Goal: Register for event/course

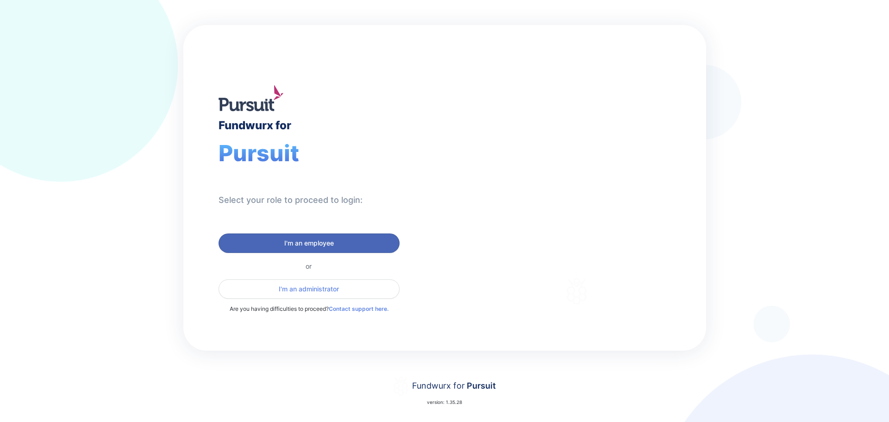
click at [311, 239] on span "I'm an employee" at bounding box center [309, 242] width 50 height 9
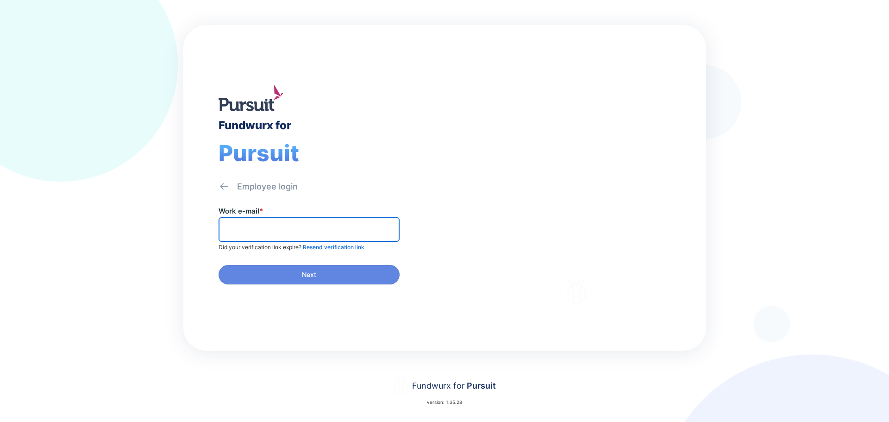
click at [314, 230] on input "text" at bounding box center [309, 229] width 173 height 14
type input "**********"
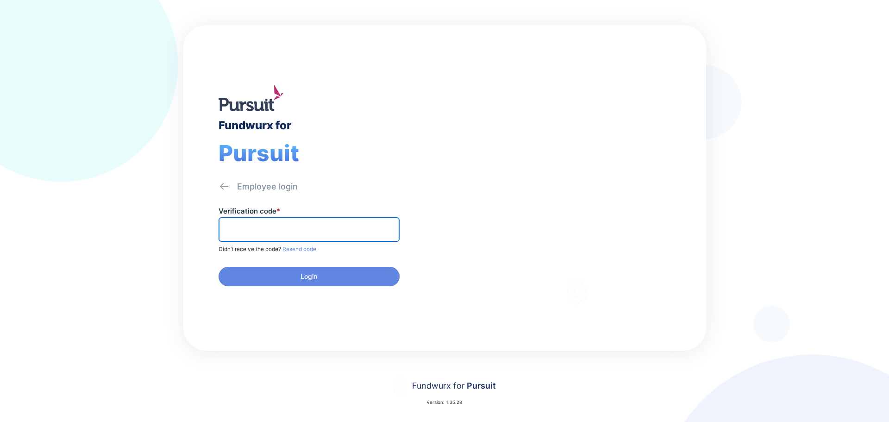
click at [366, 227] on input "text" at bounding box center [309, 229] width 173 height 14
type input "******"
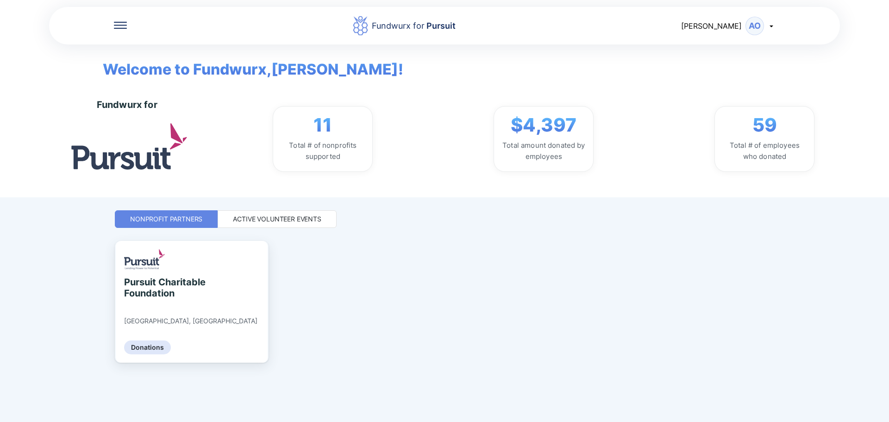
click at [289, 219] on div "Active Volunteer Events" at bounding box center [277, 218] width 88 height 9
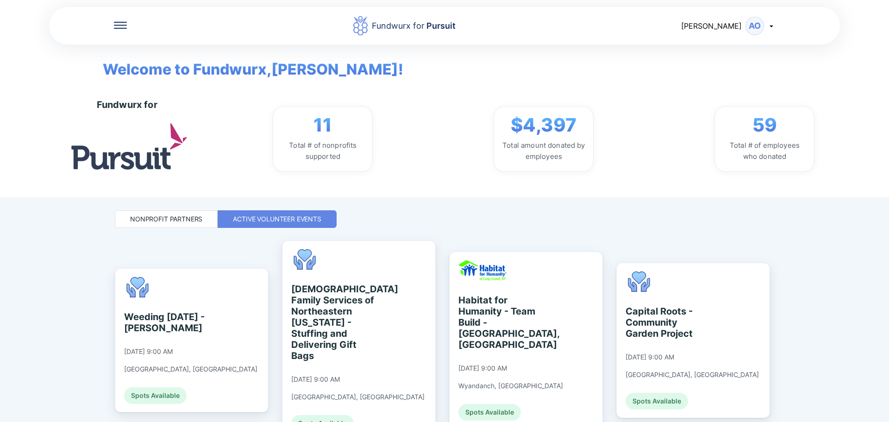
scroll to position [46, 0]
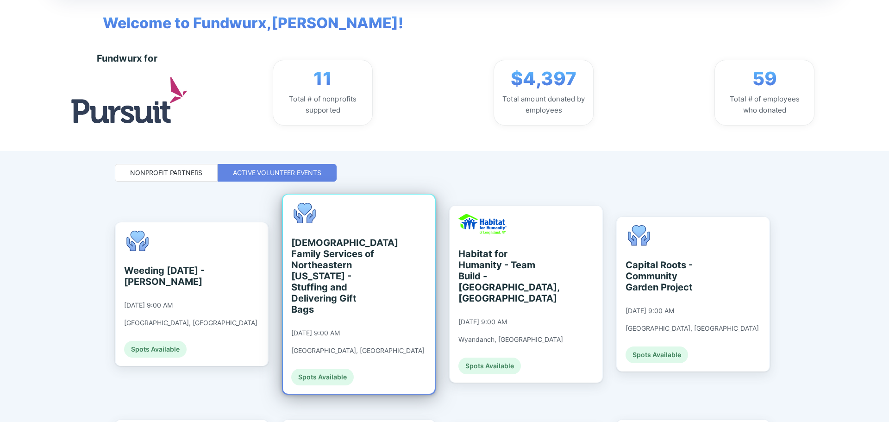
click at [375, 251] on div "[DEMOGRAPHIC_DATA] Family Services of Northeastern [US_STATE] - Stuffing and De…" at bounding box center [333, 276] width 85 height 78
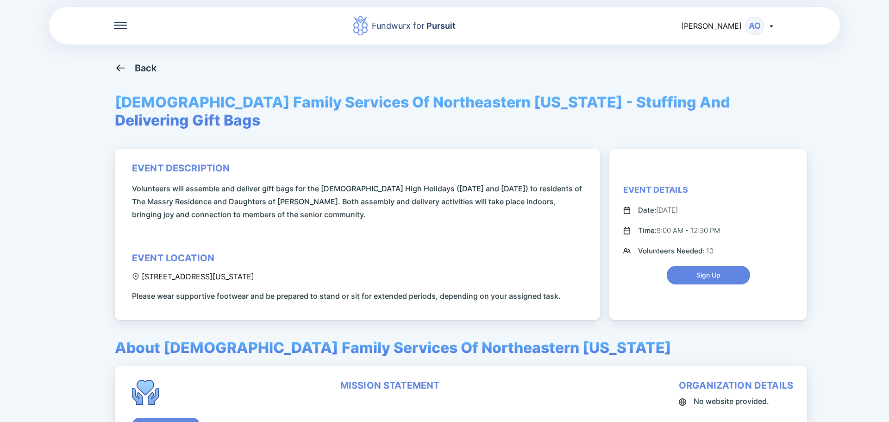
click at [141, 68] on div "Back" at bounding box center [146, 67] width 22 height 11
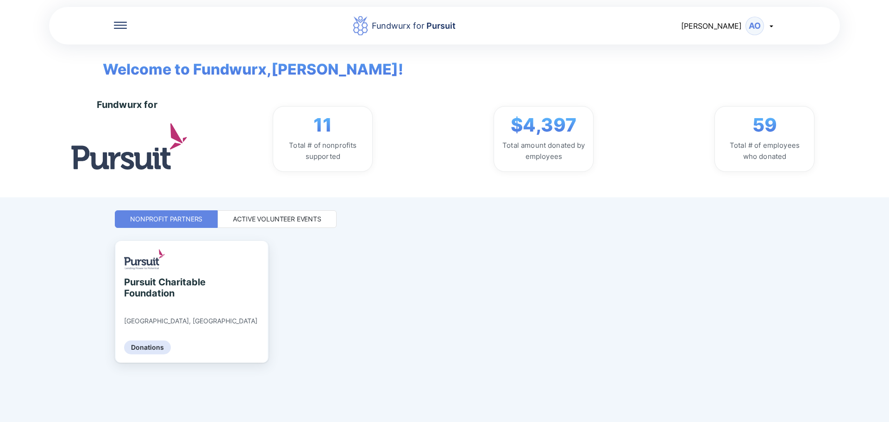
click at [268, 213] on div "Active Volunteer Events" at bounding box center [277, 219] width 119 height 18
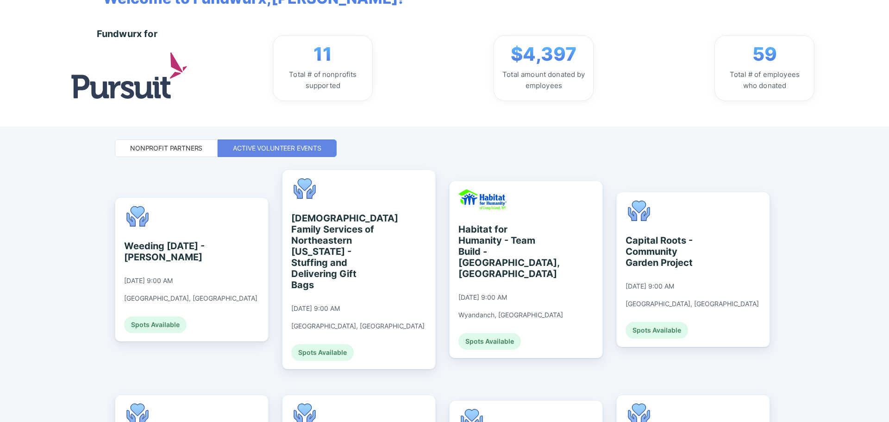
scroll to position [93, 0]
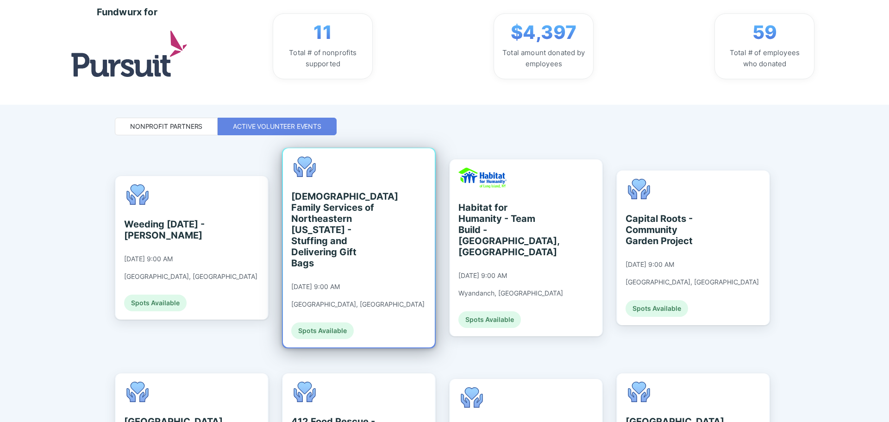
click at [381, 263] on div "[DEMOGRAPHIC_DATA] Family Services of Northeastern [US_STATE] - Stuffing and De…" at bounding box center [359, 247] width 152 height 199
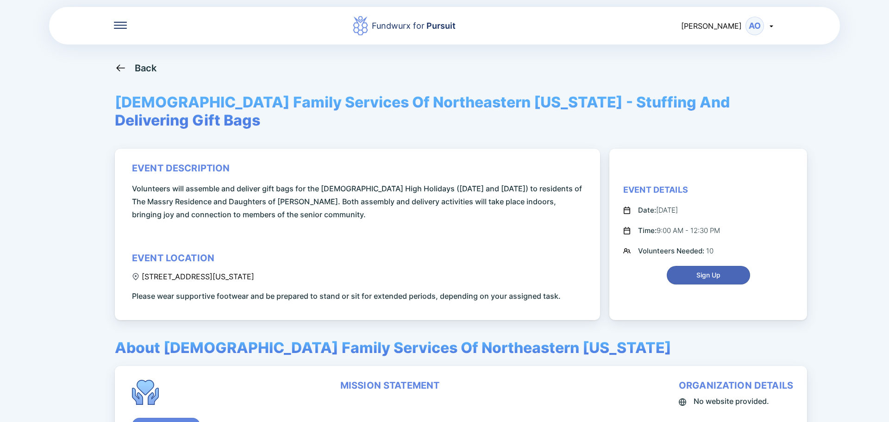
click at [708, 270] on span "Sign Up" at bounding box center [708, 274] width 24 height 9
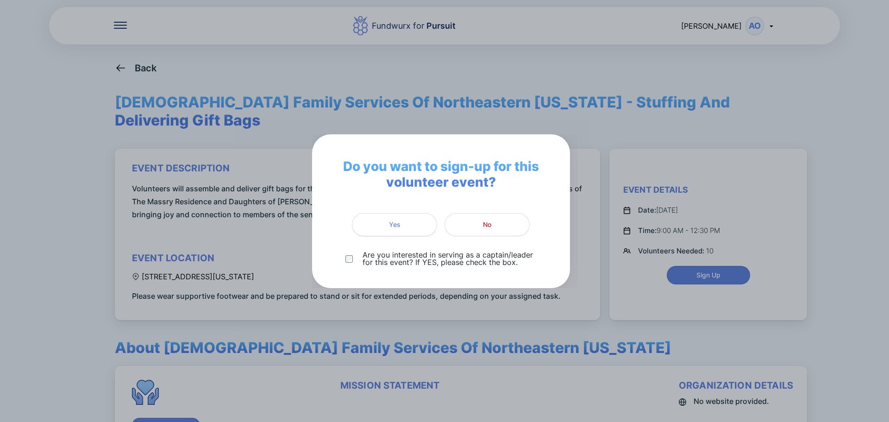
click at [392, 222] on span "Yes" at bounding box center [395, 224] width 12 height 9
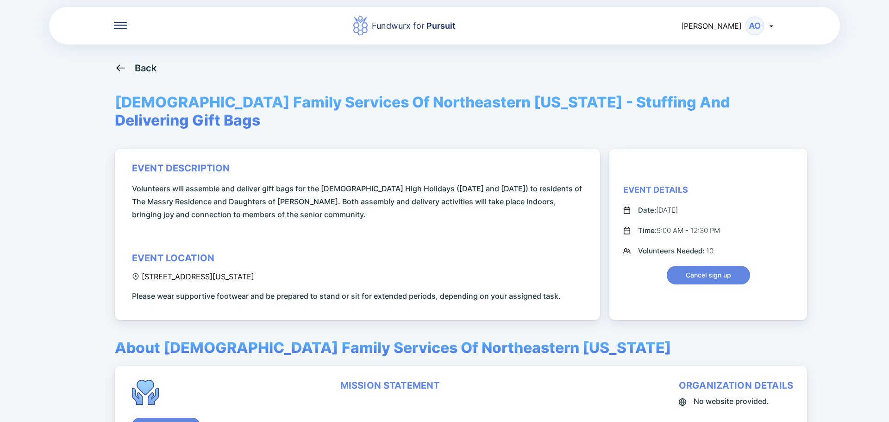
click at [749, 23] on div "AO" at bounding box center [754, 26] width 19 height 19
click at [713, 76] on div "Log out" at bounding box center [716, 73] width 27 height 9
